Goal: Task Accomplishment & Management: Use online tool/utility

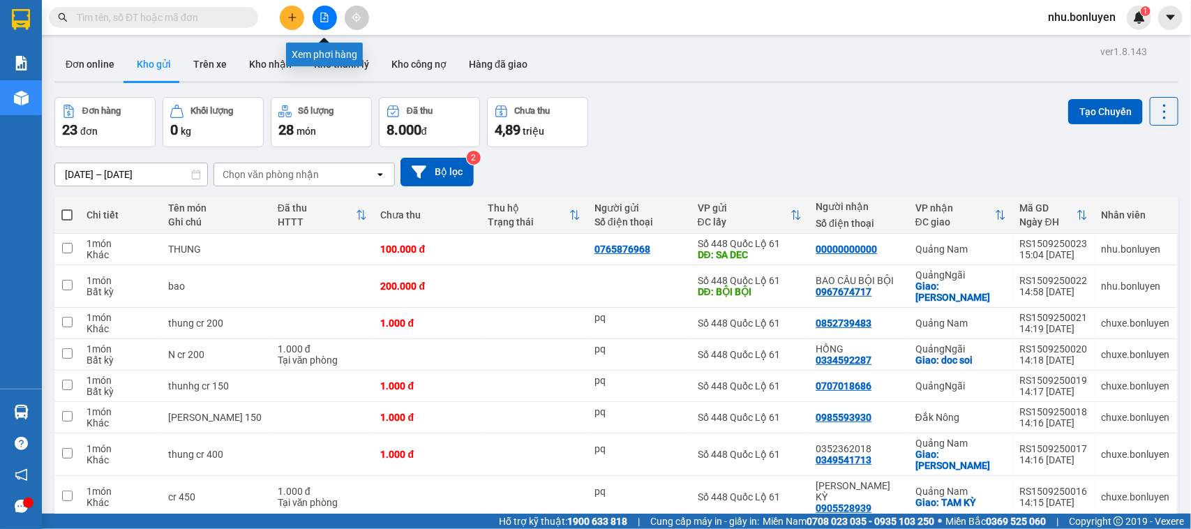
drag, startPoint x: 0, startPoint y: 0, endPoint x: 324, endPoint y: 9, distance: 324.6
click at [324, 9] on button at bounding box center [325, 18] width 24 height 24
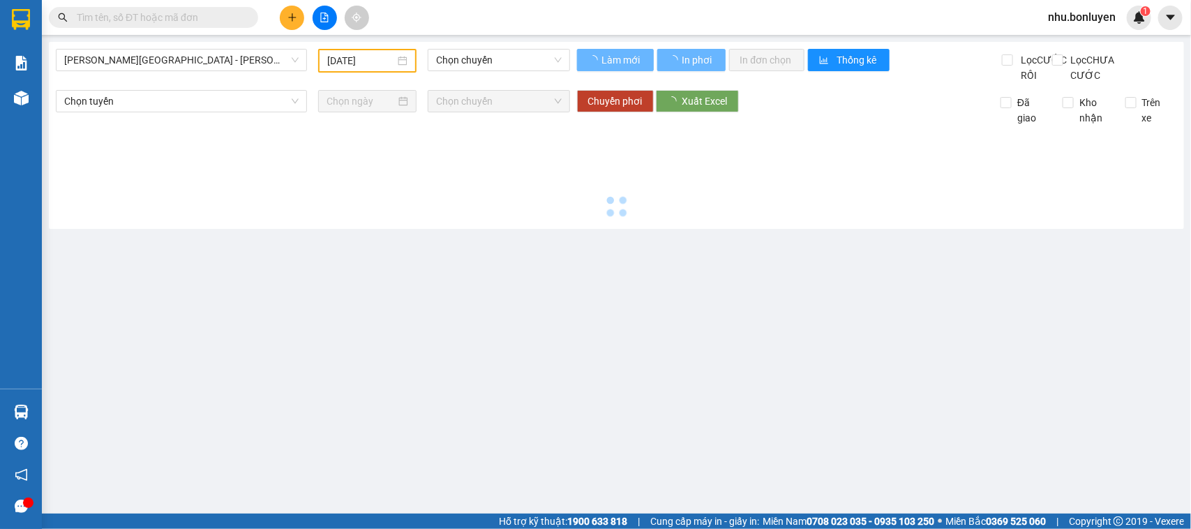
type input "[DATE]"
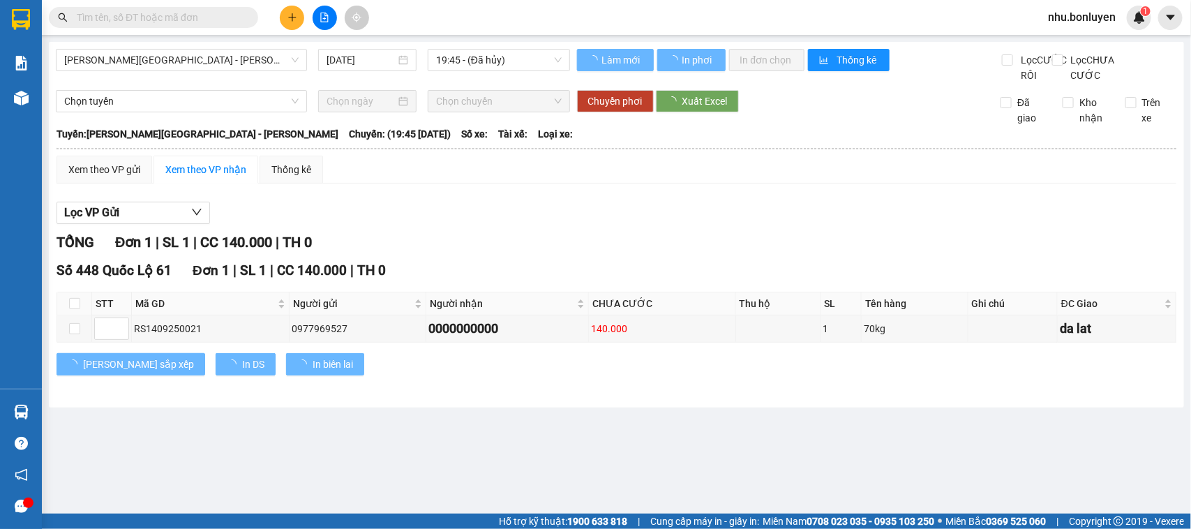
drag, startPoint x: 260, startPoint y: 75, endPoint x: 260, endPoint y: 38, distance: 36.3
click at [260, 73] on div "[PERSON_NAME][GEOGRAPHIC_DATA] - [PERSON_NAME] [DATE] 19:45 - ([GEOGRAPHIC_DATA…" at bounding box center [313, 66] width 514 height 34
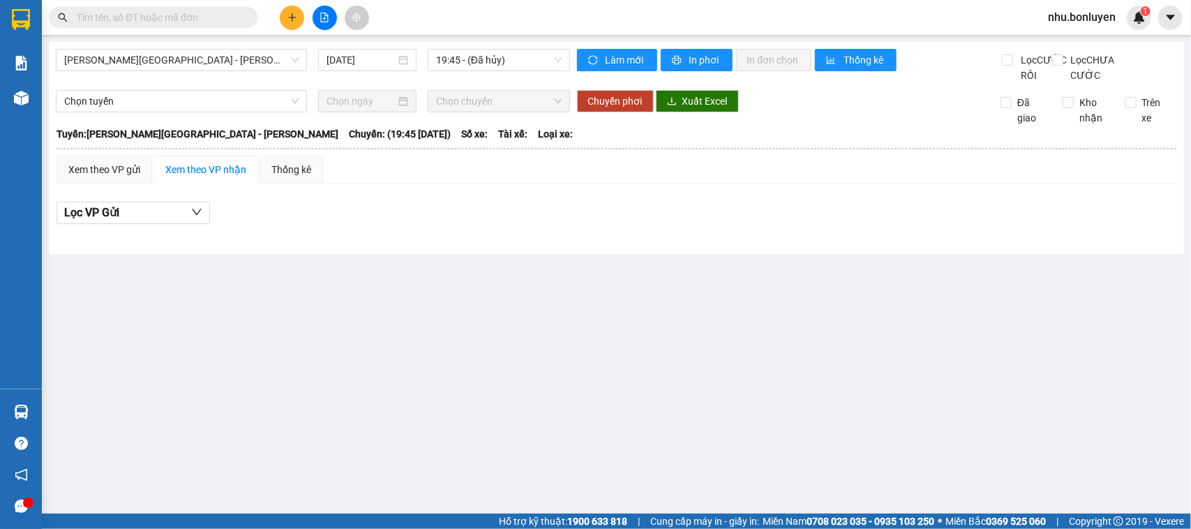
click at [260, 38] on main "[GEOGRAPHIC_DATA][PERSON_NAME][GEOGRAPHIC_DATA] - [PERSON_NAME] [DATE] 19:45 - …" at bounding box center [595, 257] width 1191 height 514
click at [262, 59] on span "[PERSON_NAME][GEOGRAPHIC_DATA] - [PERSON_NAME]" at bounding box center [181, 60] width 234 height 21
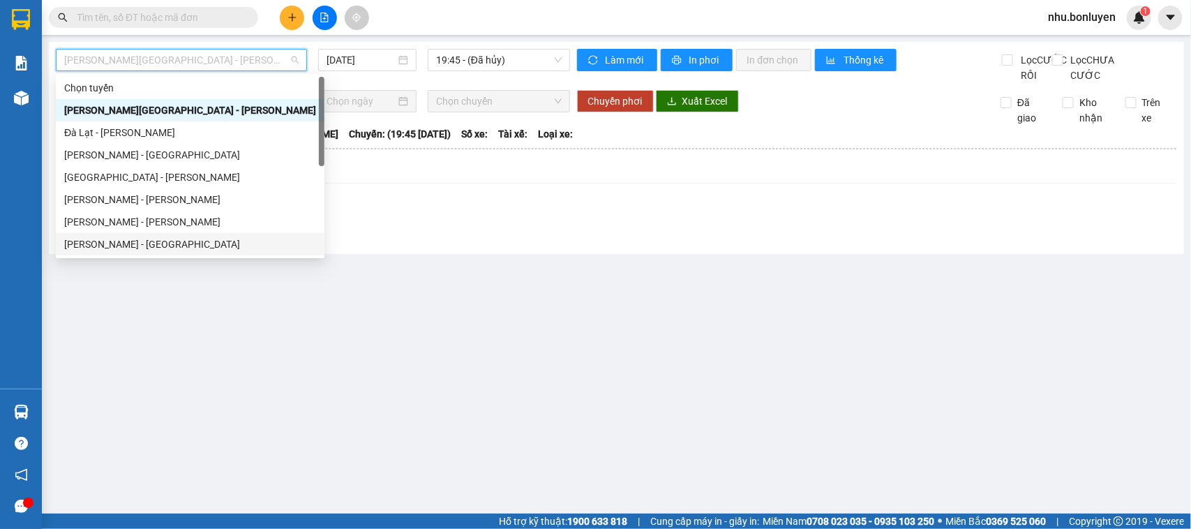
click at [116, 246] on div "[PERSON_NAME] - [GEOGRAPHIC_DATA]" at bounding box center [190, 244] width 252 height 15
type input "[DATE]"
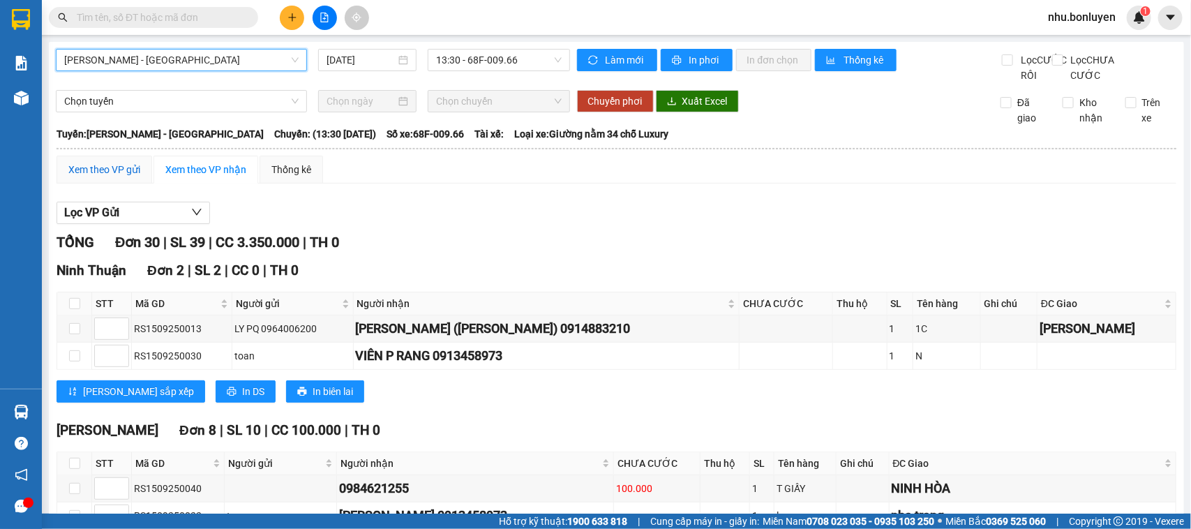
click at [107, 177] on div "Xem theo VP gửi" at bounding box center [104, 169] width 72 height 15
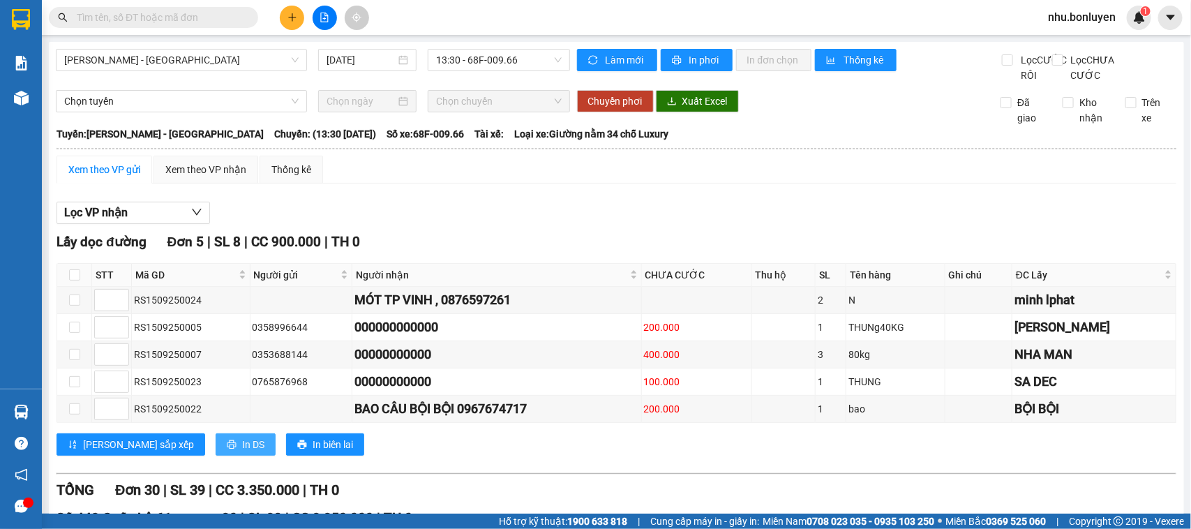
click at [216, 456] on button "In DS" at bounding box center [246, 444] width 60 height 22
click at [192, 177] on div "Xem theo VP nhận" at bounding box center [205, 169] width 81 height 15
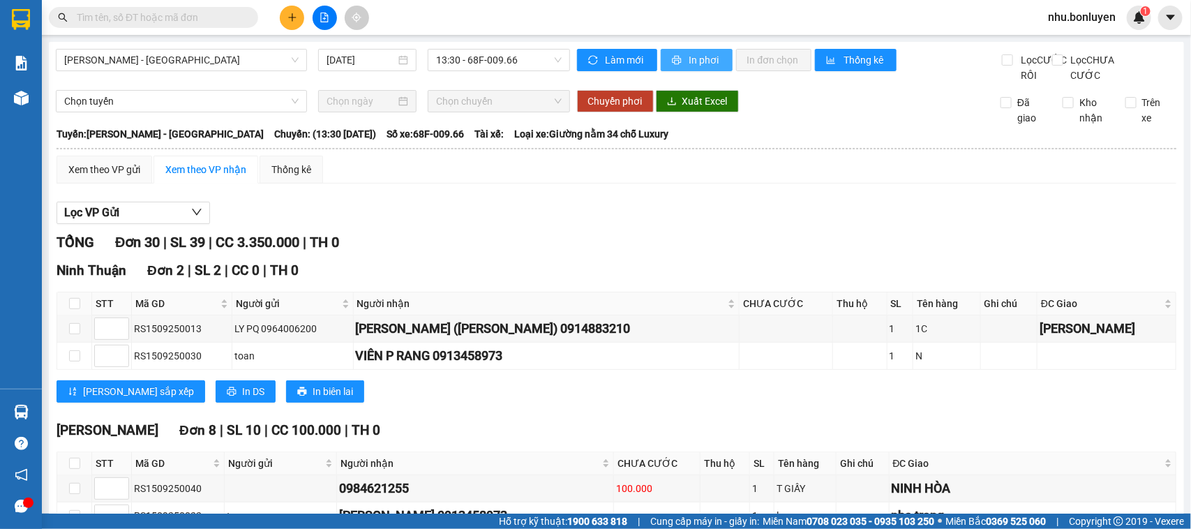
click at [698, 68] on button "In phơi" at bounding box center [697, 60] width 72 height 22
